Goal: Task Accomplishment & Management: Use online tool/utility

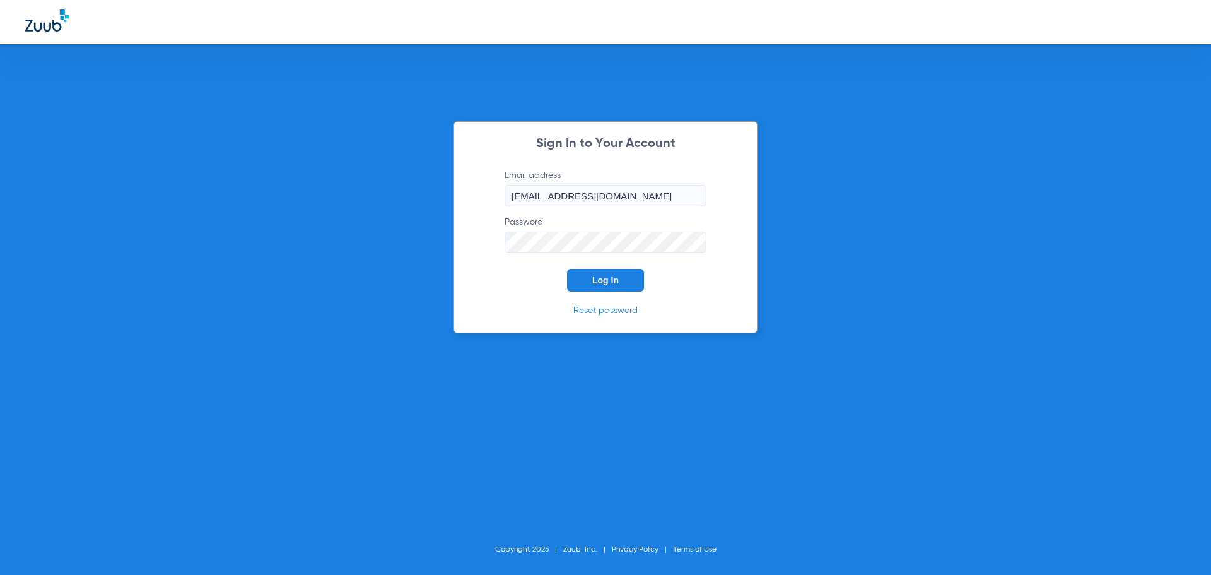
click at [622, 285] on button "Log In" at bounding box center [605, 280] width 77 height 23
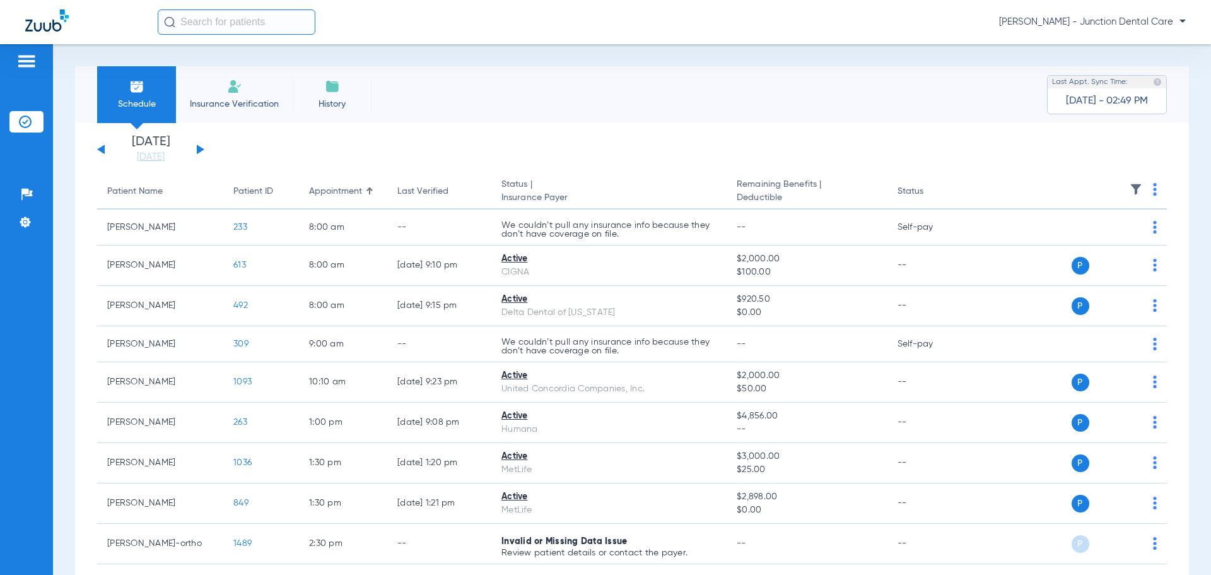
click at [250, 94] on li "Insurance Verification" at bounding box center [234, 94] width 117 height 57
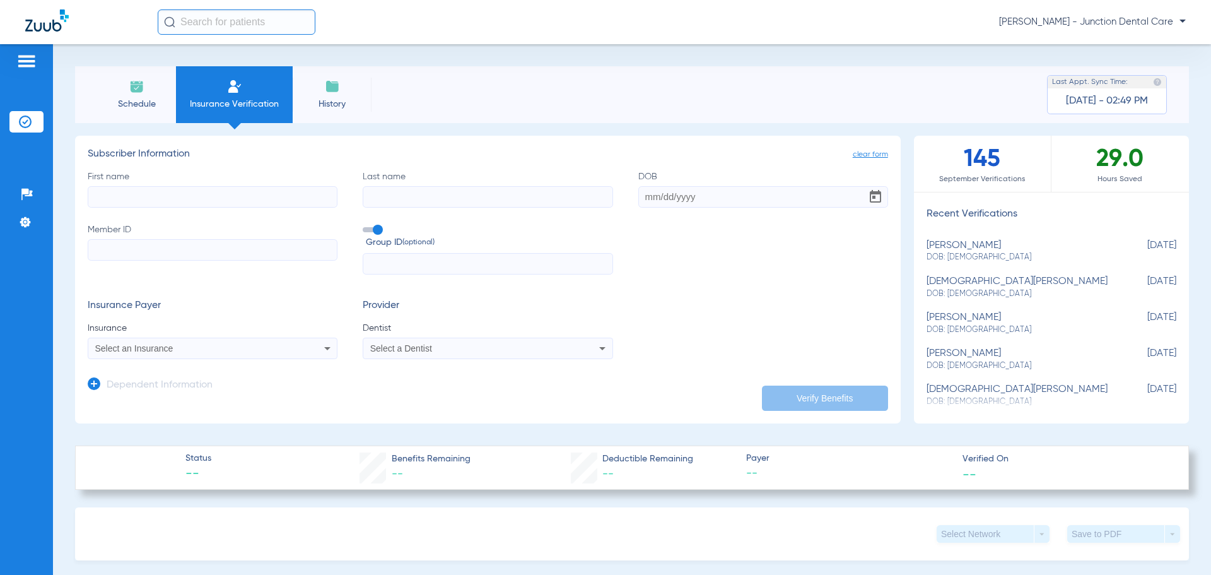
click at [150, 196] on input "First name" at bounding box center [213, 196] width 250 height 21
type input "[PERSON_NAME]"
click at [639, 200] on input "DOB" at bounding box center [763, 196] width 250 height 21
click at [633, 199] on div "First name [PERSON_NAME] Last name [PERSON_NAME] DOB Required Member ID Group I…" at bounding box center [488, 222] width 800 height 105
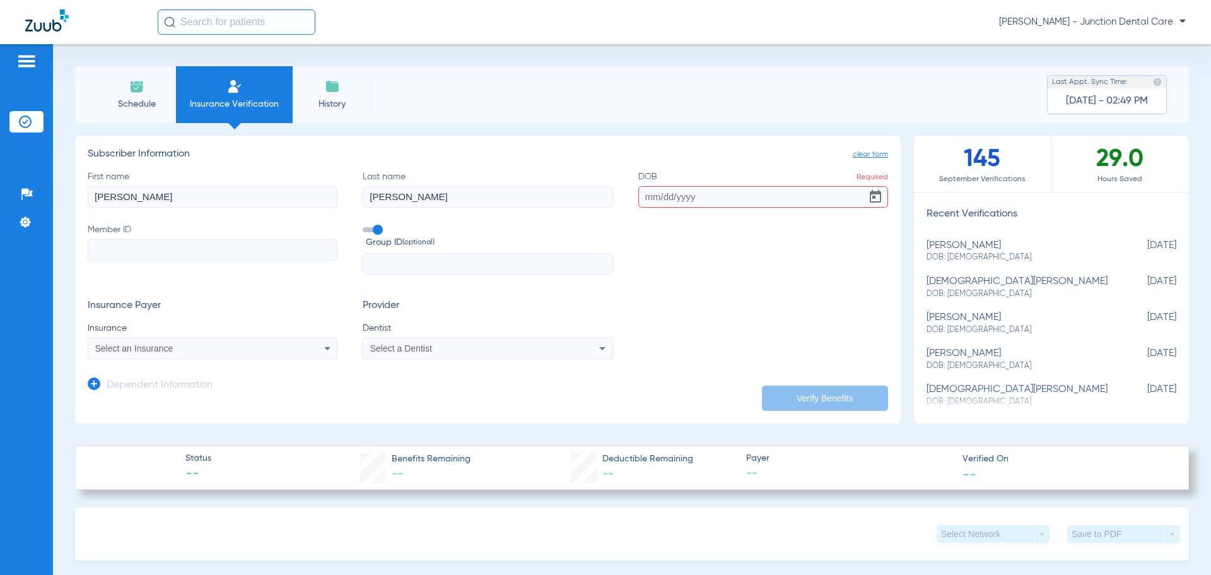
click at [638, 199] on input "DOB Required" at bounding box center [763, 196] width 250 height 21
type input "[DATE]"
click at [107, 254] on input "Member ID" at bounding box center [213, 249] width 250 height 21
click at [149, 252] on input "cs" at bounding box center [213, 249] width 250 height 21
type input "cs1561165"
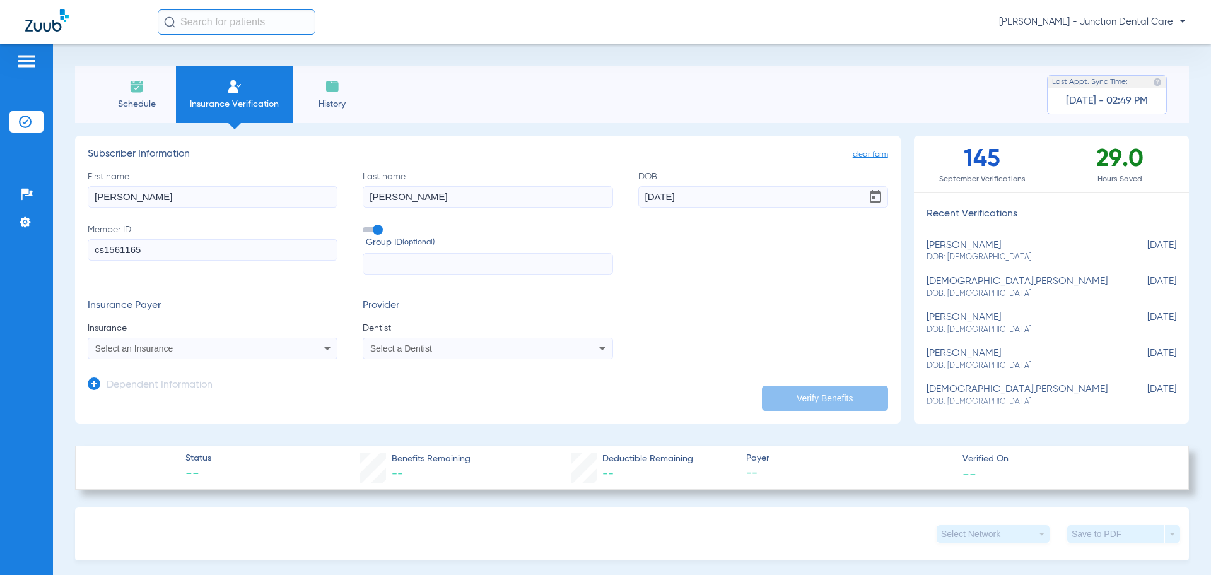
click at [141, 348] on span "Select an Insurance" at bounding box center [134, 348] width 78 height 10
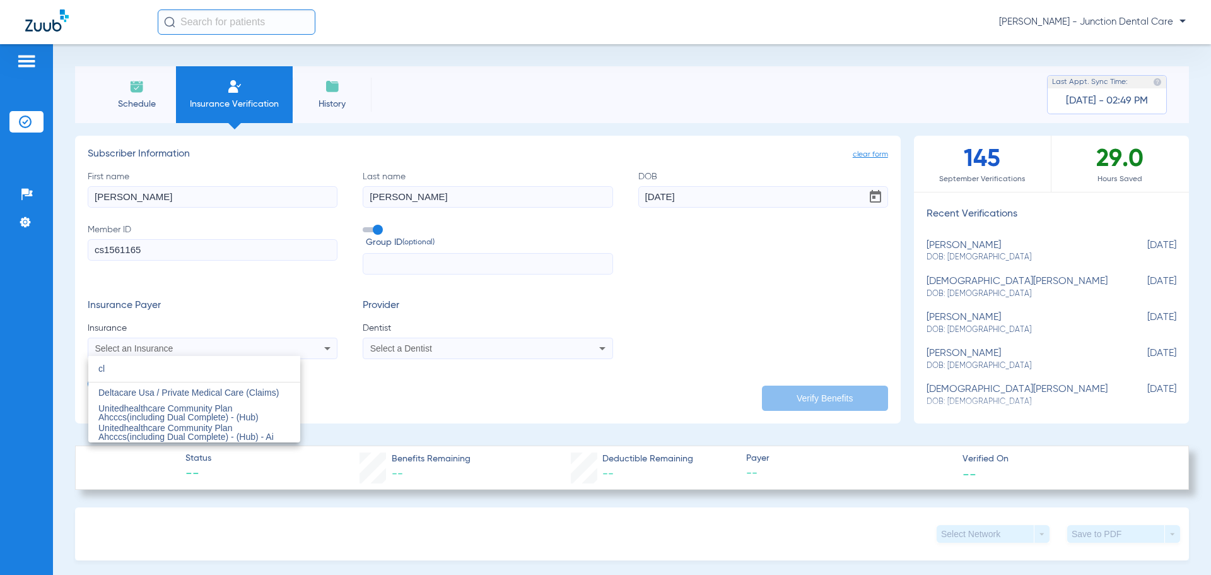
type input "c"
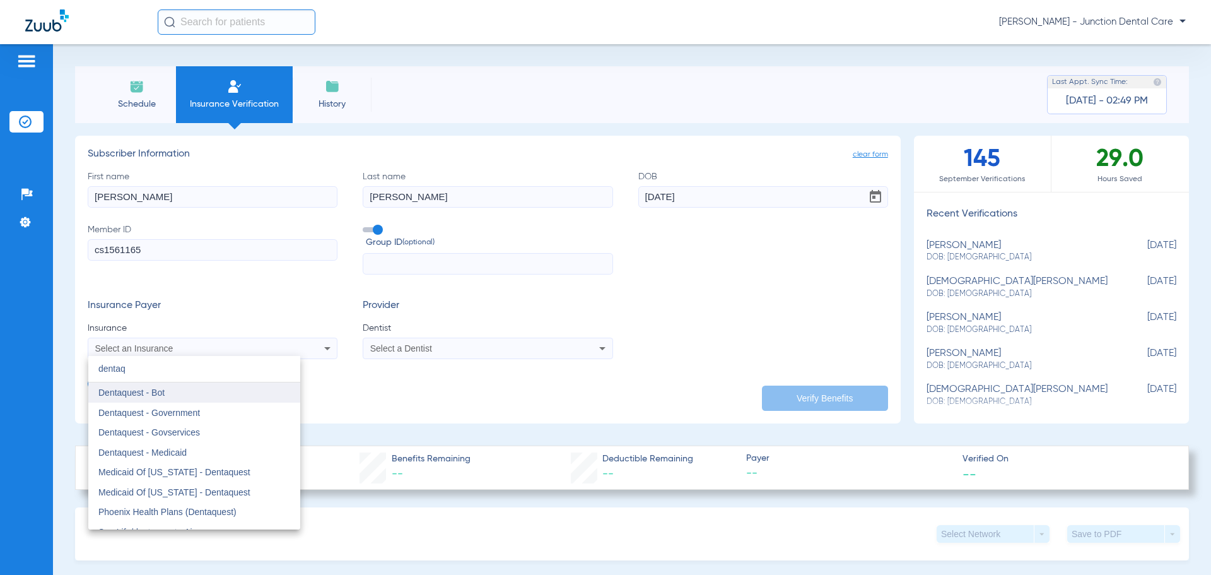
type input "dentaq"
click at [246, 397] on mat-option "Dentaquest - Bot" at bounding box center [194, 392] width 212 height 20
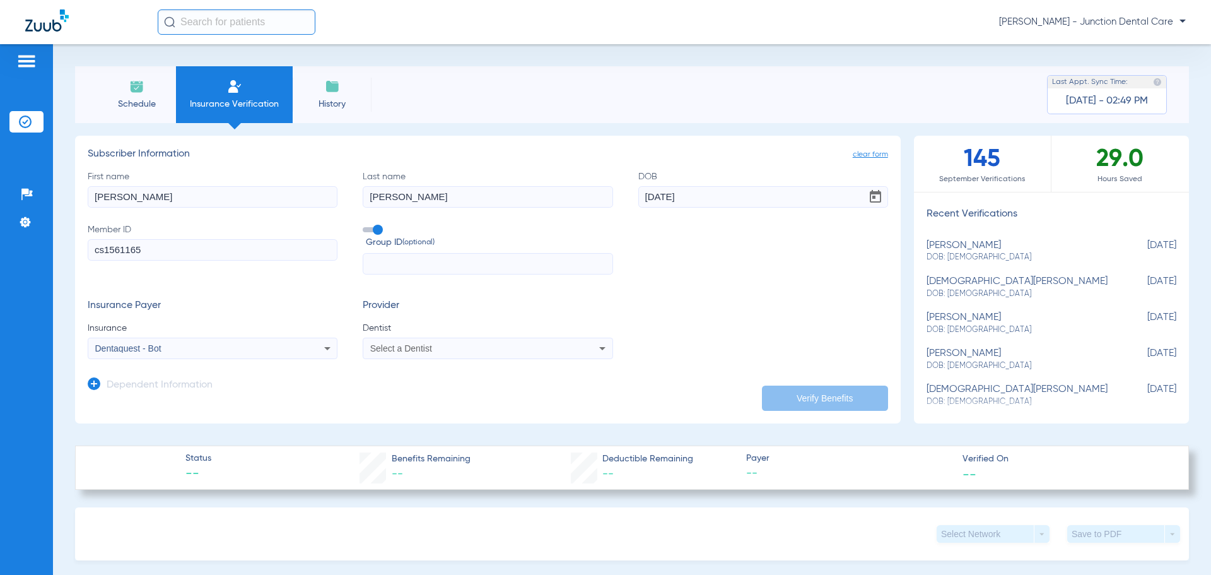
click at [588, 345] on div "Select a Dentist" at bounding box center [487, 348] width 248 height 15
type input "az"
click at [496, 399] on mat-option "[PERSON_NAME] 1669151825" at bounding box center [467, 392] width 212 height 20
click at [791, 389] on button "Verify Benefits" at bounding box center [825, 397] width 126 height 25
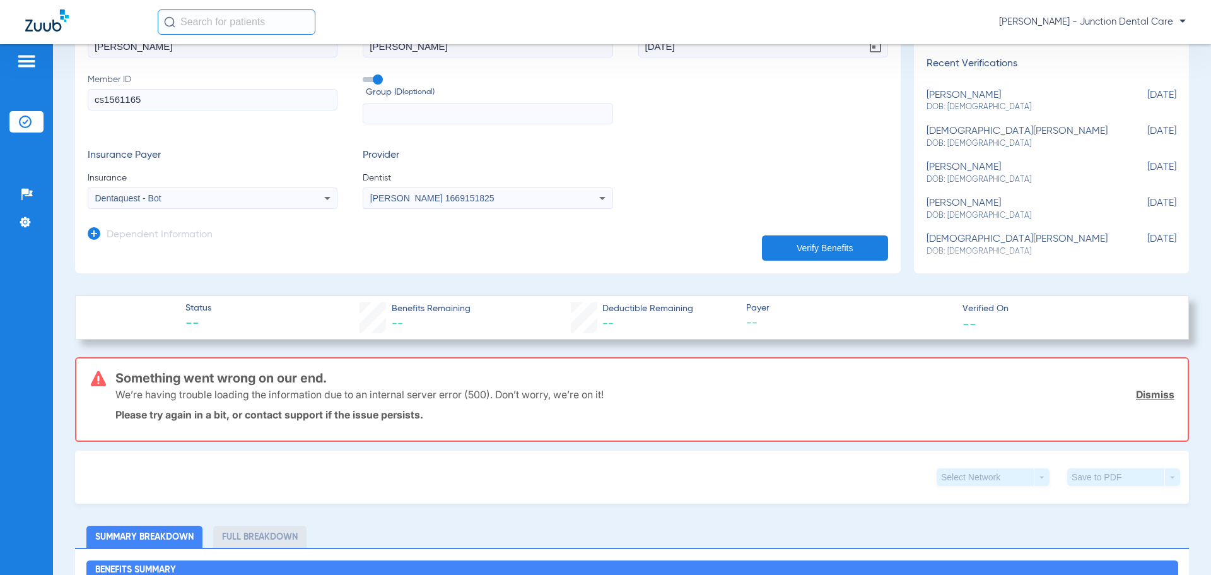
scroll to position [63, 0]
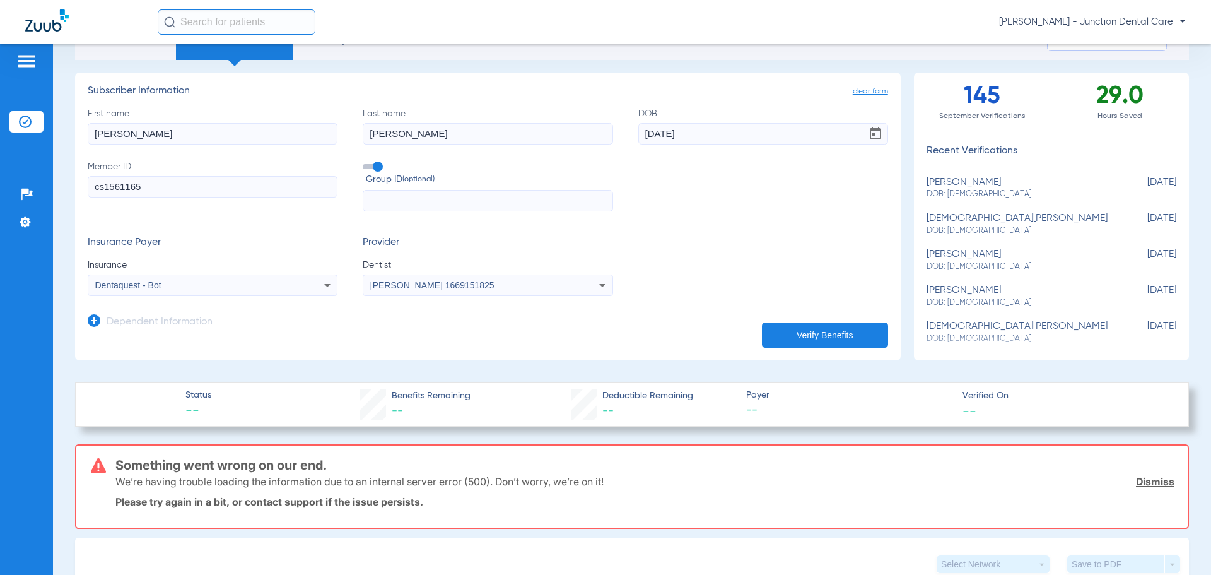
click at [323, 283] on icon at bounding box center [327, 284] width 15 height 15
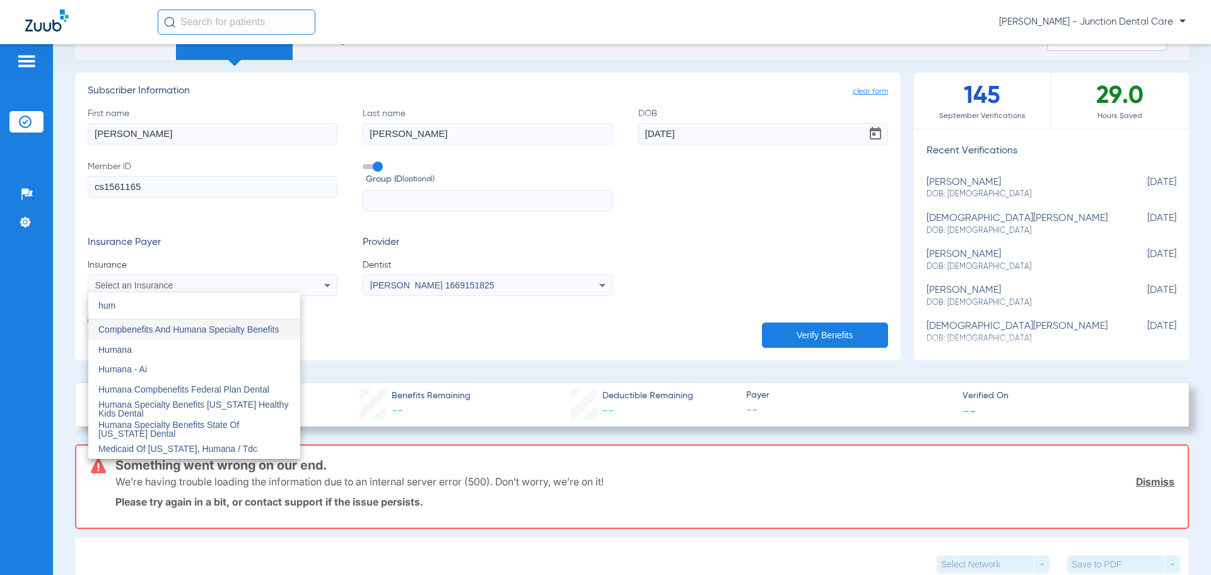
scroll to position [0, 0]
type input "humana"
click at [252, 347] on mat-option "Humana" at bounding box center [194, 349] width 212 height 20
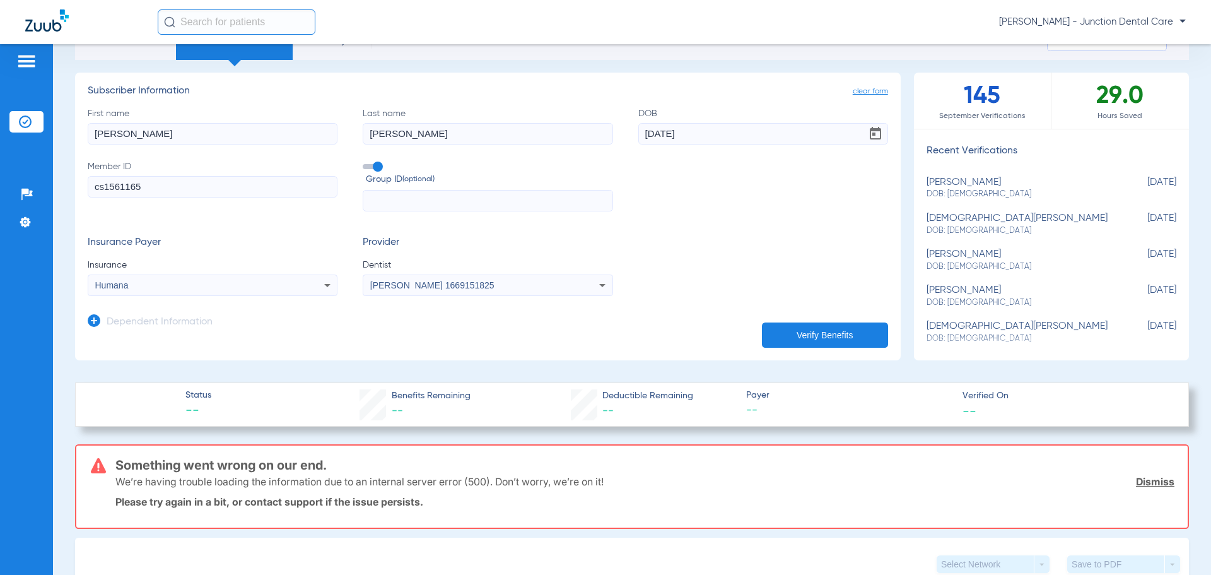
click at [849, 334] on button "Verify Benefits" at bounding box center [825, 334] width 126 height 25
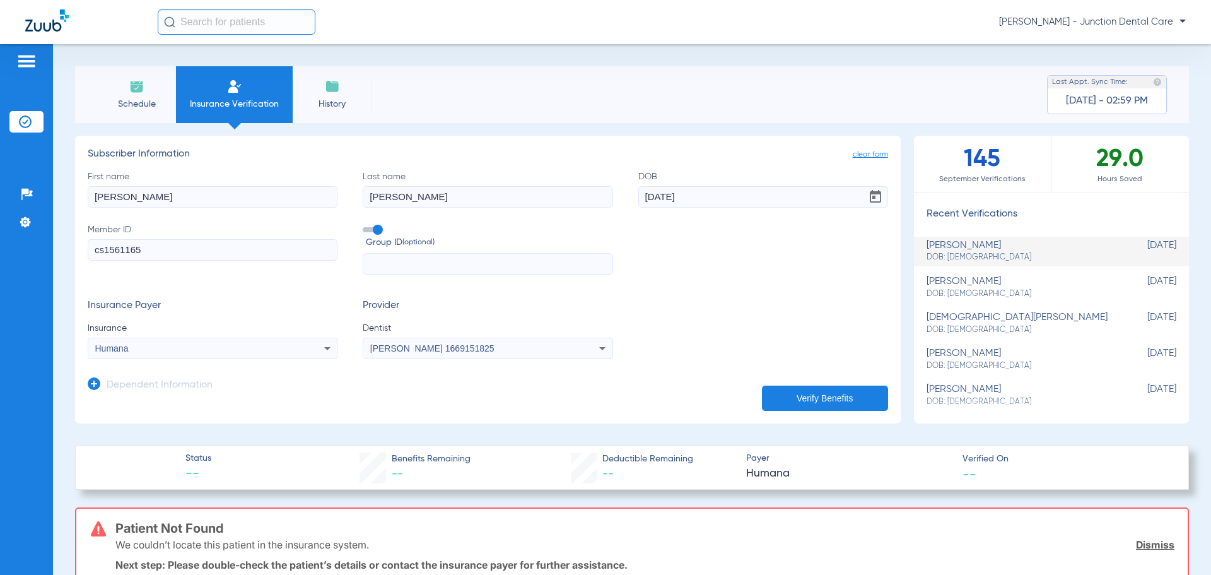
click at [145, 90] on li "Schedule" at bounding box center [136, 94] width 79 height 57
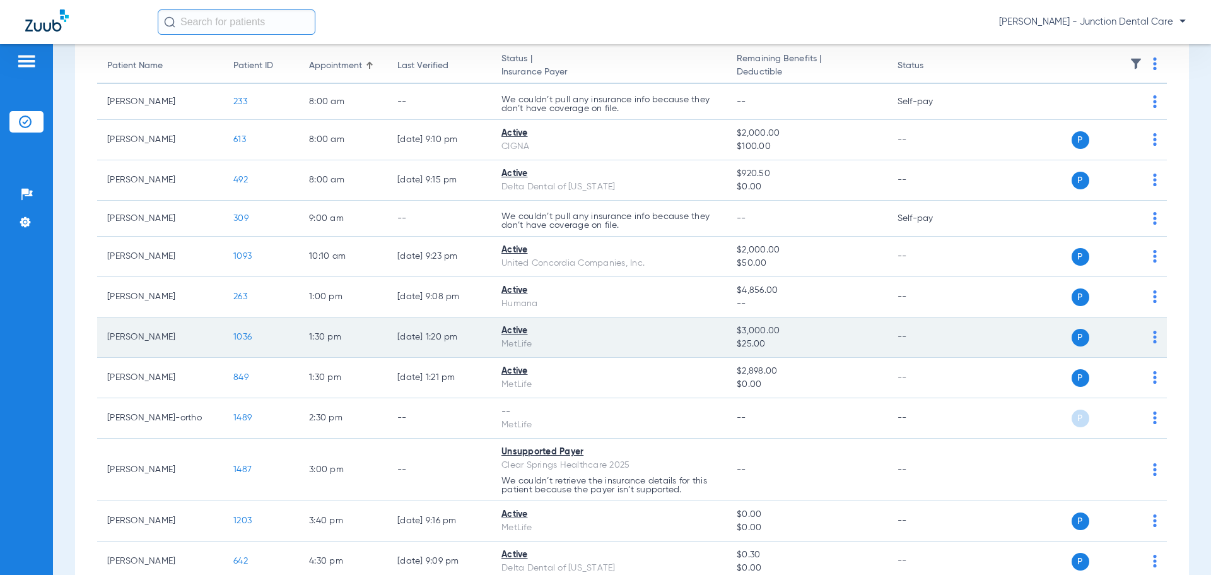
scroll to position [126, 0]
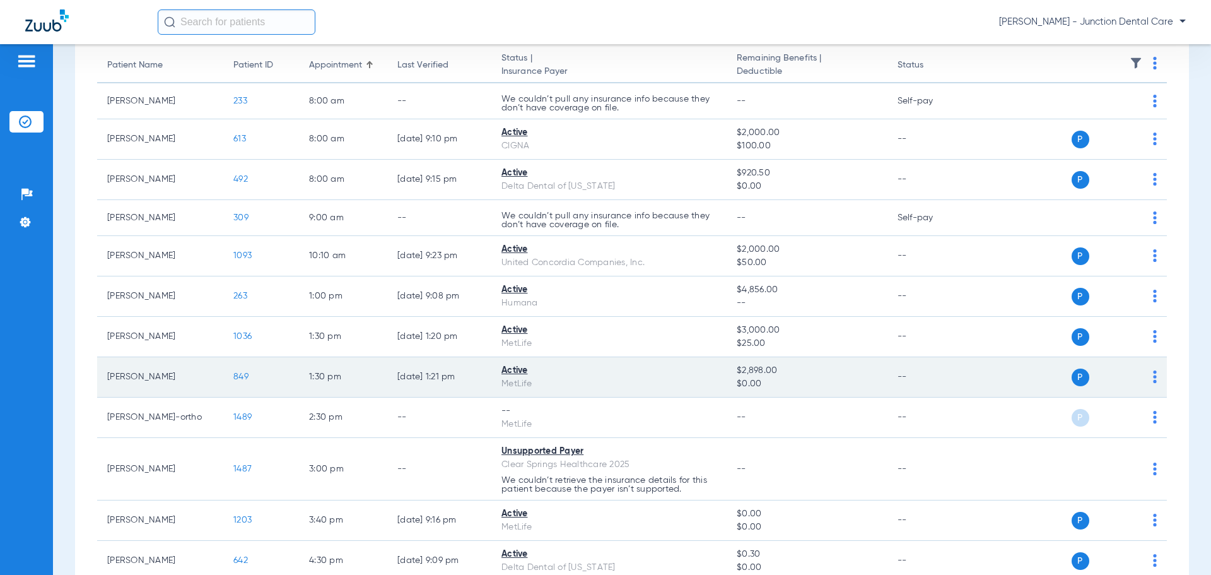
click at [515, 371] on div "Active" at bounding box center [608, 370] width 215 height 13
click at [534, 371] on div "Active" at bounding box center [608, 370] width 215 height 13
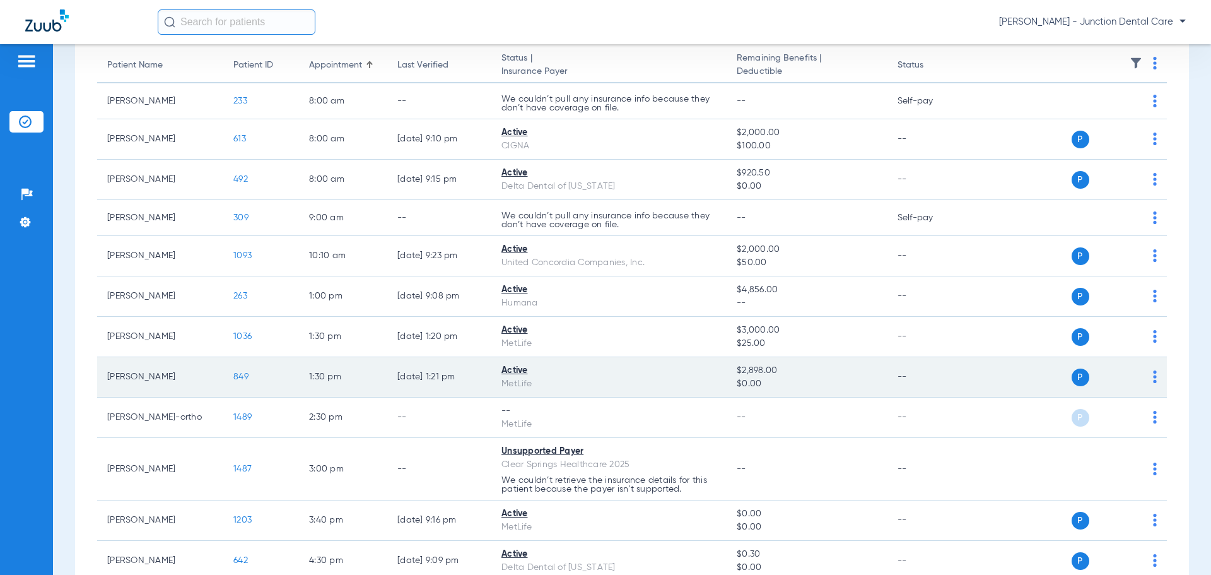
click at [899, 378] on td "--" at bounding box center [929, 377] width 85 height 40
click at [408, 378] on td "[DATE] 1:21 PM" at bounding box center [439, 377] width 104 height 40
drag, startPoint x: 408, startPoint y: 378, endPoint x: 305, endPoint y: 372, distance: 103.6
click at [392, 378] on td "[DATE] 1:21 PM" at bounding box center [439, 377] width 104 height 40
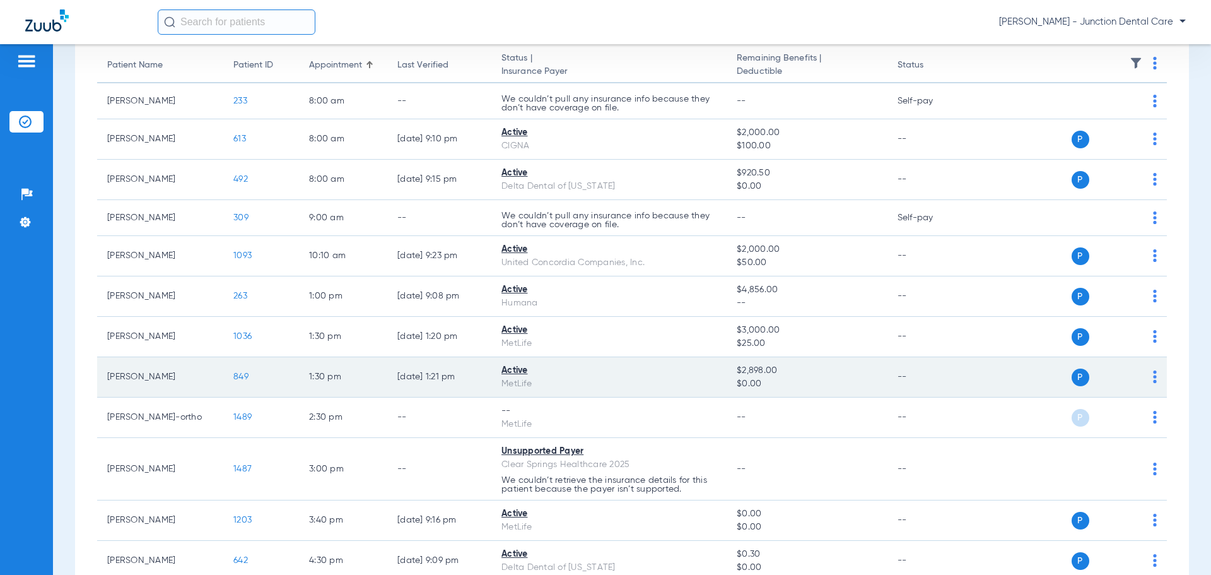
click at [244, 372] on span "849" at bounding box center [240, 376] width 15 height 9
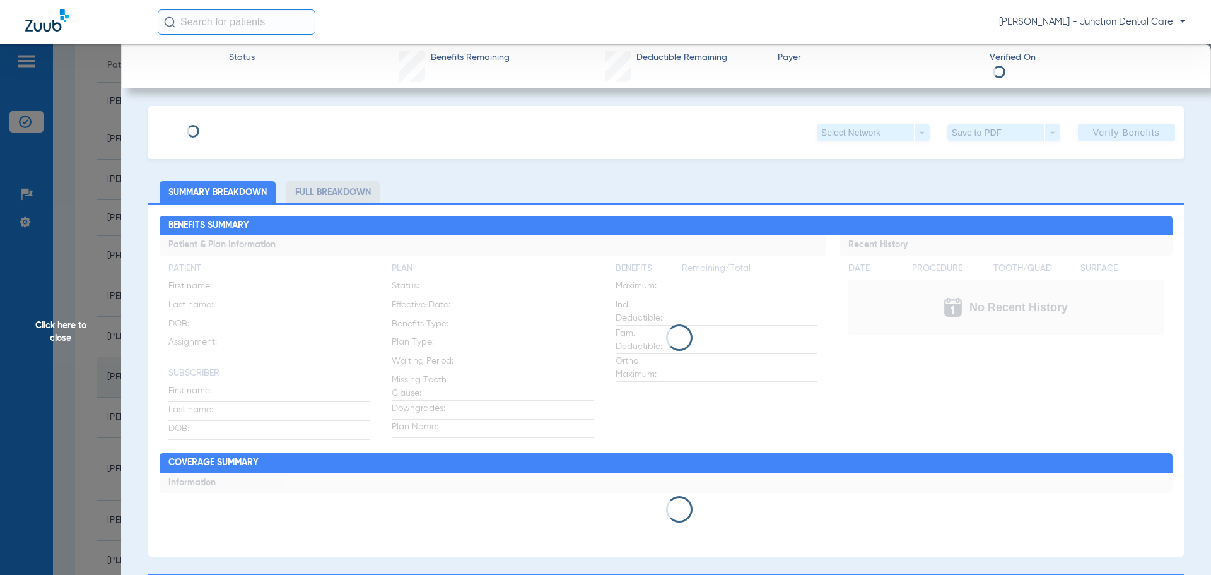
click at [244, 372] on div "Click here to close" at bounding box center [605, 331] width 1211 height 575
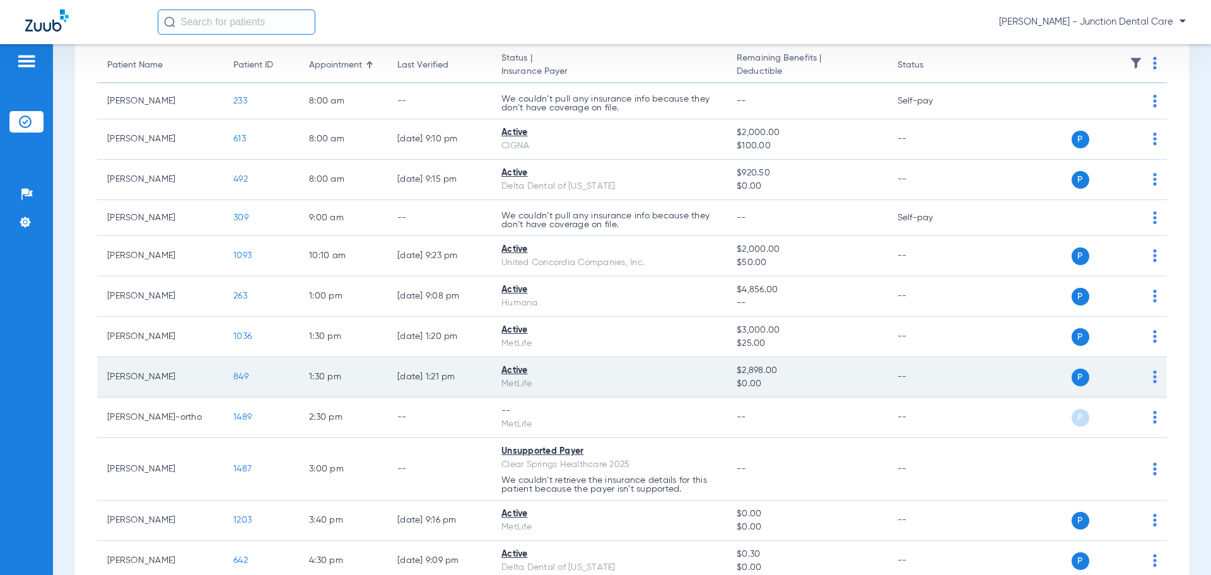
click at [244, 372] on span "849" at bounding box center [240, 376] width 15 height 9
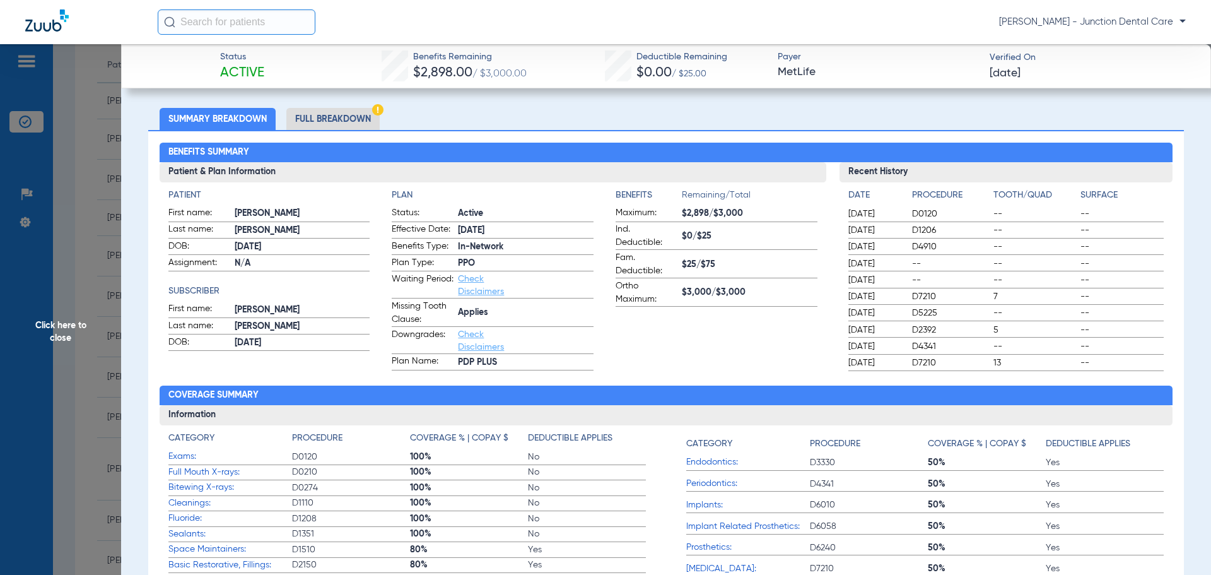
scroll to position [0, 0]
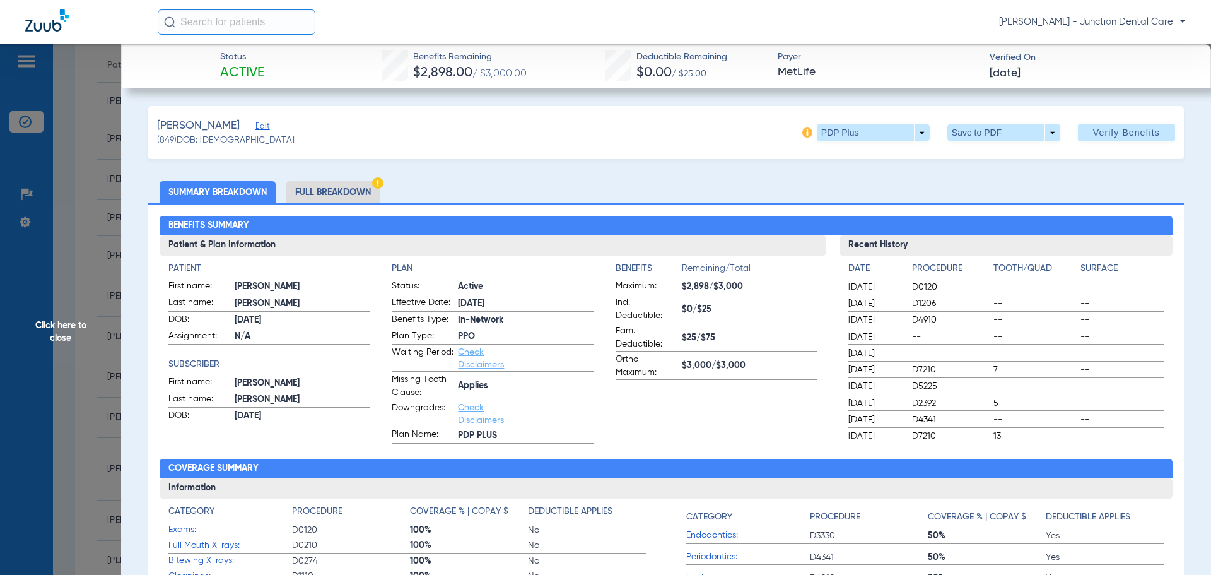
click at [341, 193] on li "Full Breakdown" at bounding box center [332, 192] width 93 height 22
